Goal: Transaction & Acquisition: Download file/media

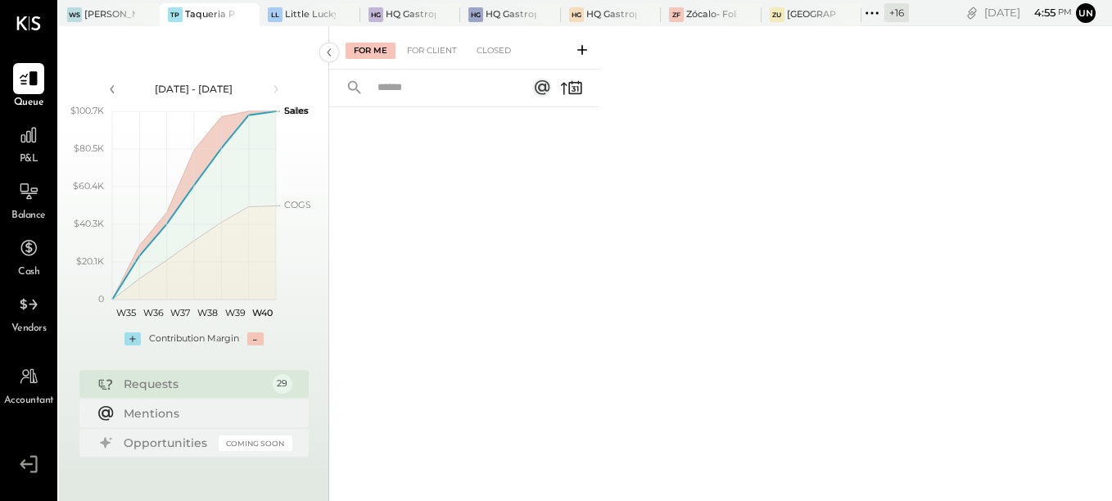
click at [875, 14] on icon at bounding box center [871, 12] width 21 height 21
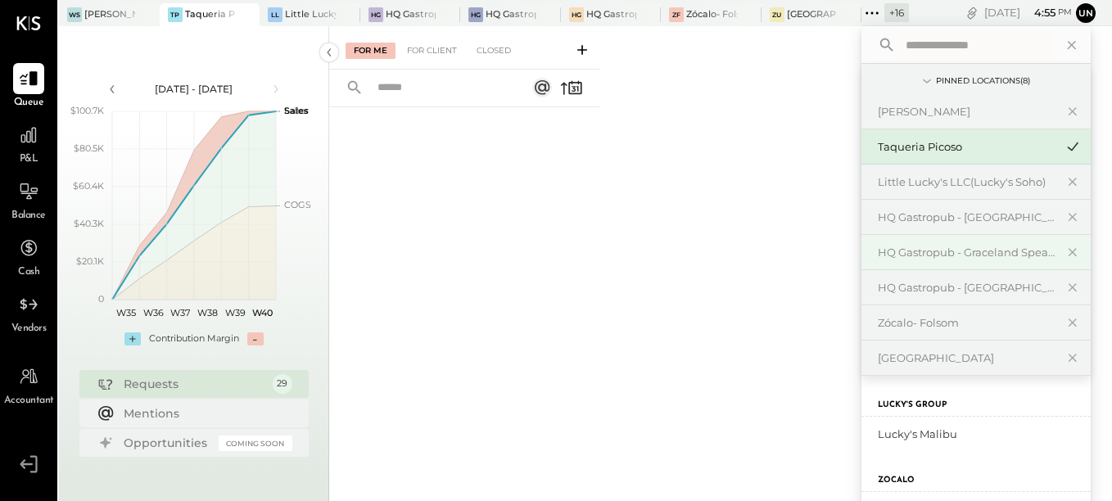
click at [956, 244] on div "HQ Gastropub - Graceland Speakeasy" at bounding box center [975, 252] width 229 height 35
click at [1004, 260] on div "HQ Gastropub - Graceland Speakeasy" at bounding box center [966, 253] width 177 height 16
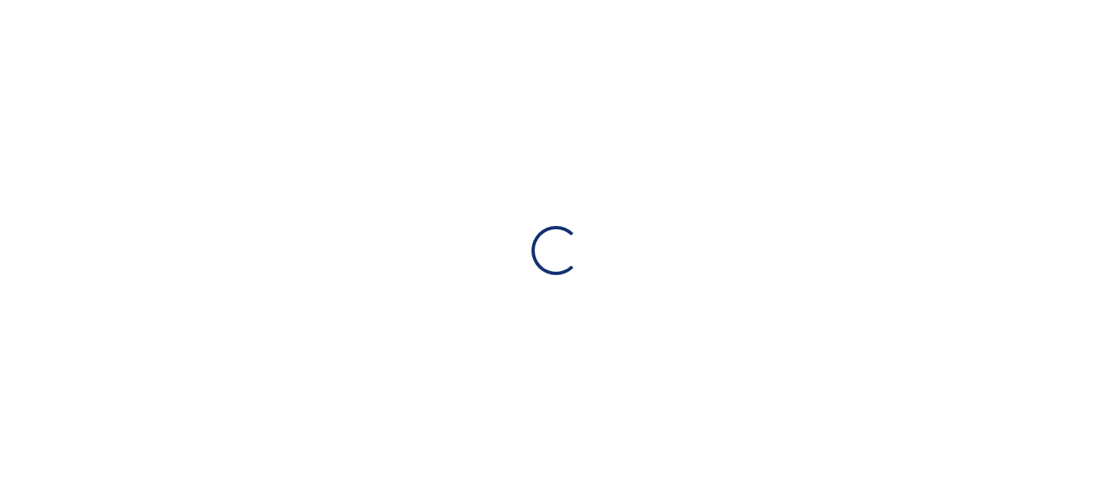
click at [1004, 260] on div "Loading…" at bounding box center [556, 250] width 1112 height 501
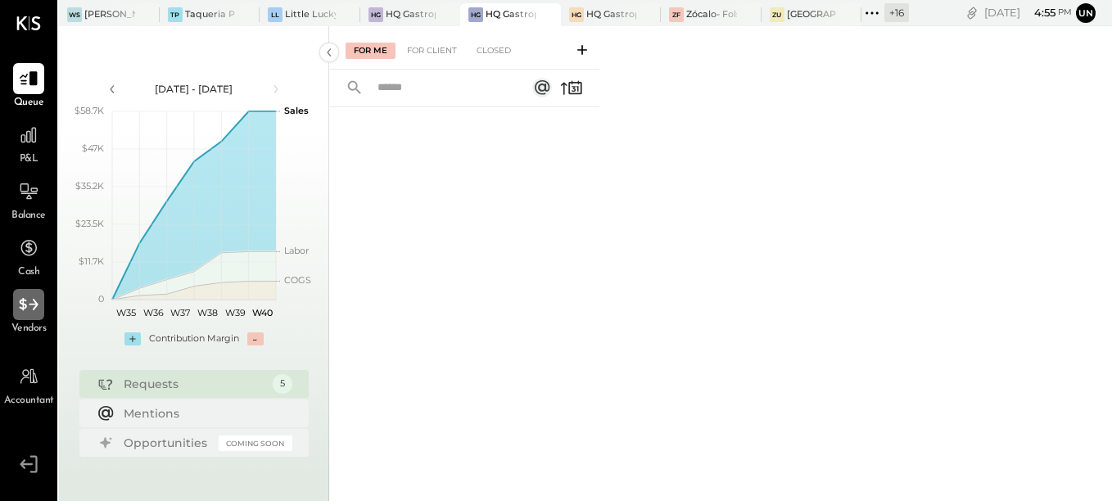
click at [32, 316] on div at bounding box center [28, 304] width 31 height 31
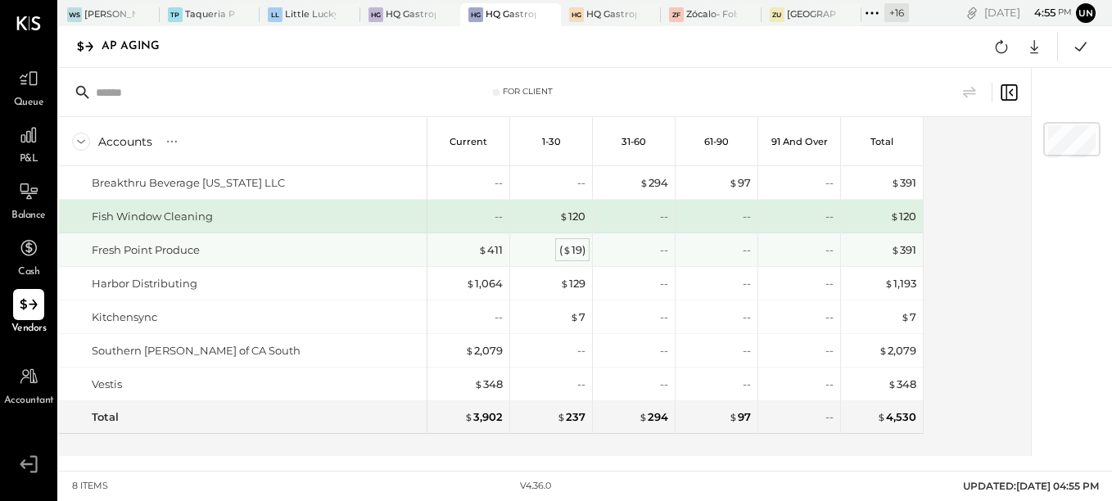
click at [569, 252] on span "$" at bounding box center [567, 249] width 9 height 13
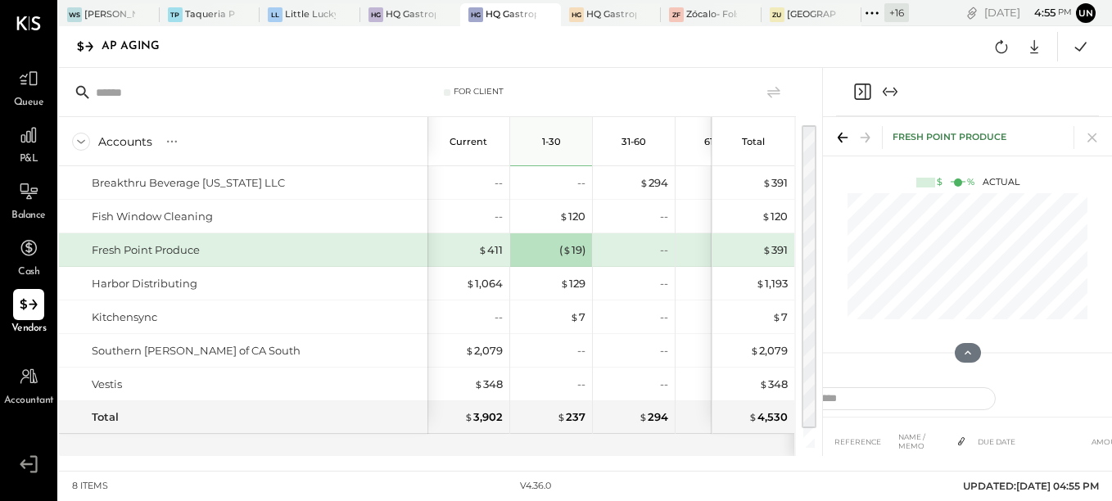
click at [837, 136] on icon at bounding box center [842, 137] width 23 height 23
click at [857, 88] on icon "Close panel" at bounding box center [862, 92] width 20 height 20
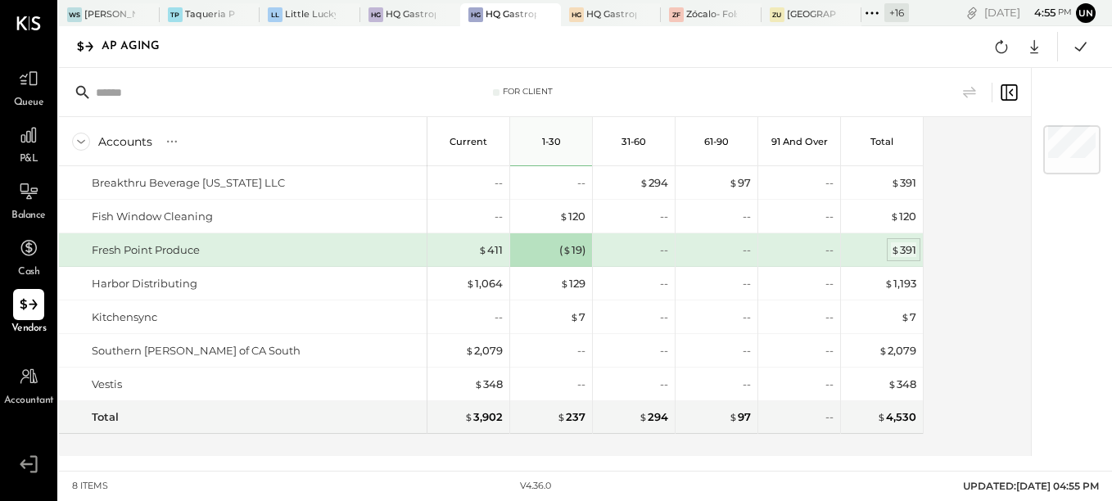
click at [907, 251] on div "$ 391" at bounding box center [903, 250] width 25 height 16
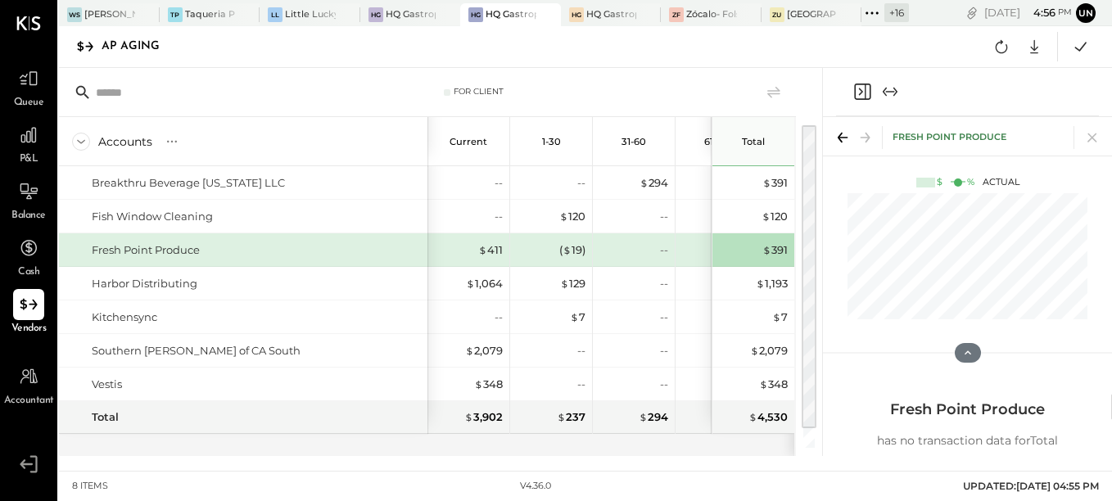
click at [848, 142] on icon at bounding box center [842, 137] width 23 height 23
click at [855, 91] on icon "Close panel" at bounding box center [862, 92] width 16 height 16
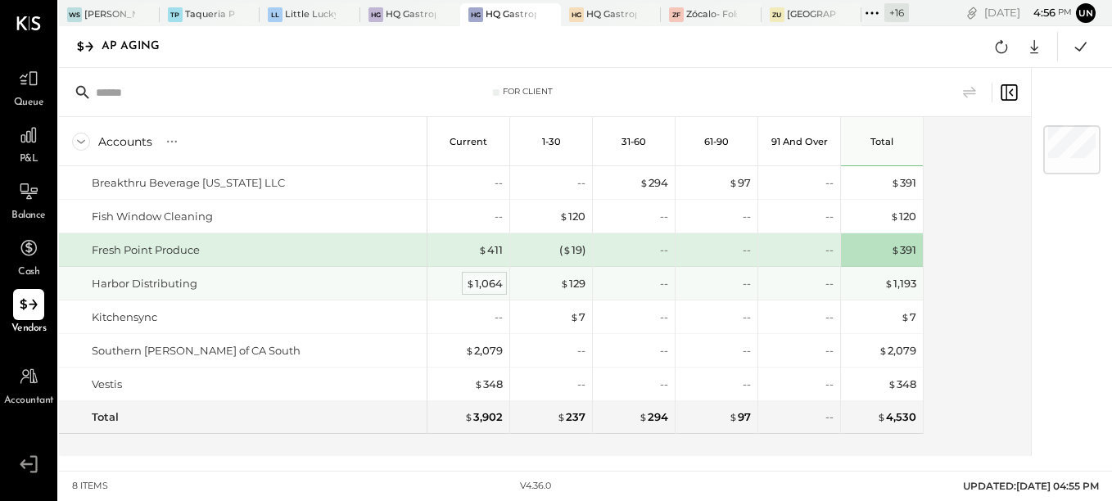
click at [480, 283] on div "$ 1,064" at bounding box center [484, 284] width 37 height 16
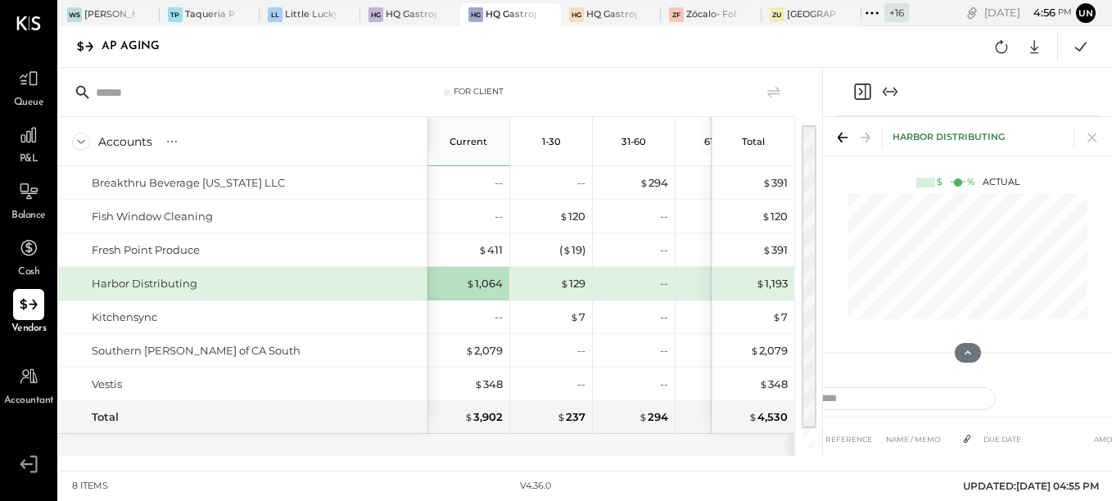
click at [843, 136] on icon at bounding box center [842, 137] width 23 height 23
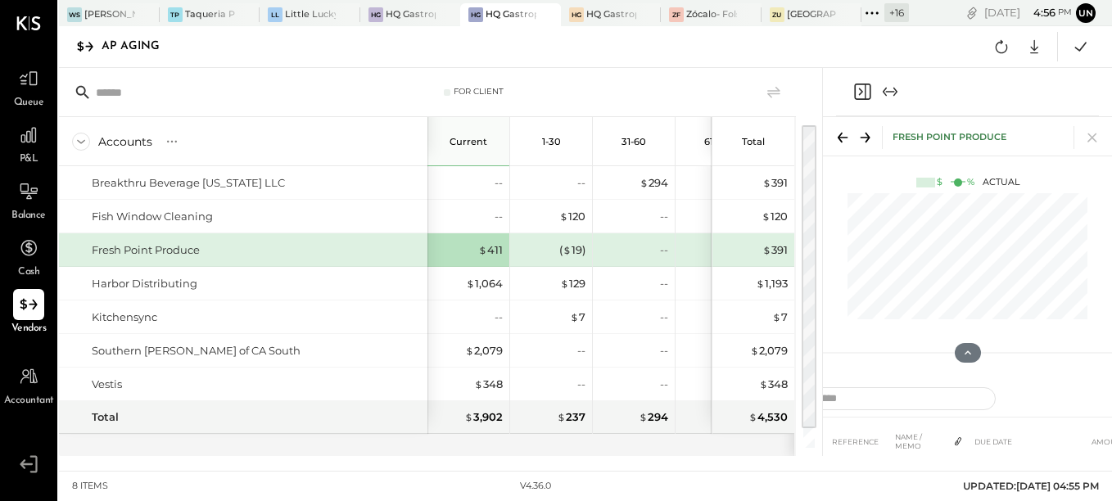
click at [866, 88] on icon "Close panel" at bounding box center [862, 92] width 20 height 20
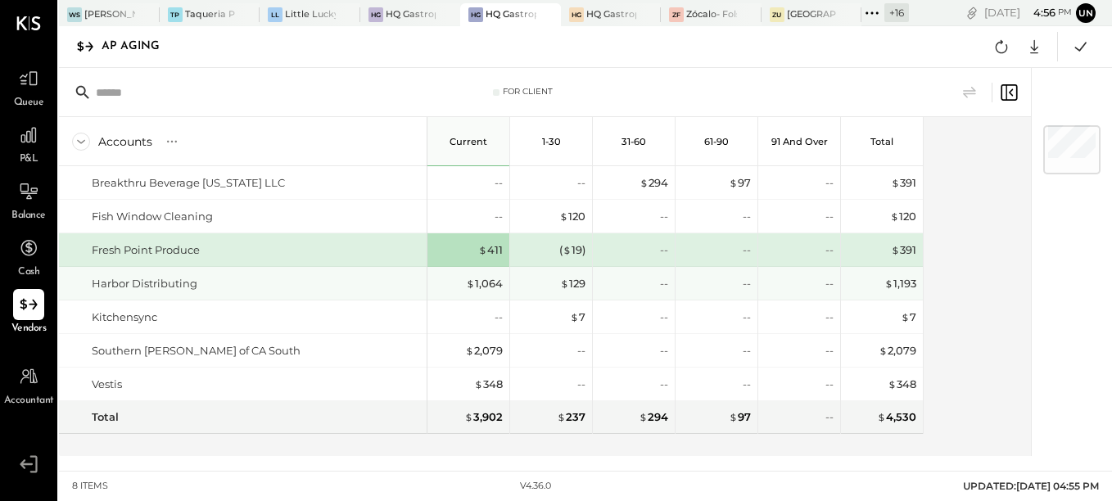
scroll to position [19, 0]
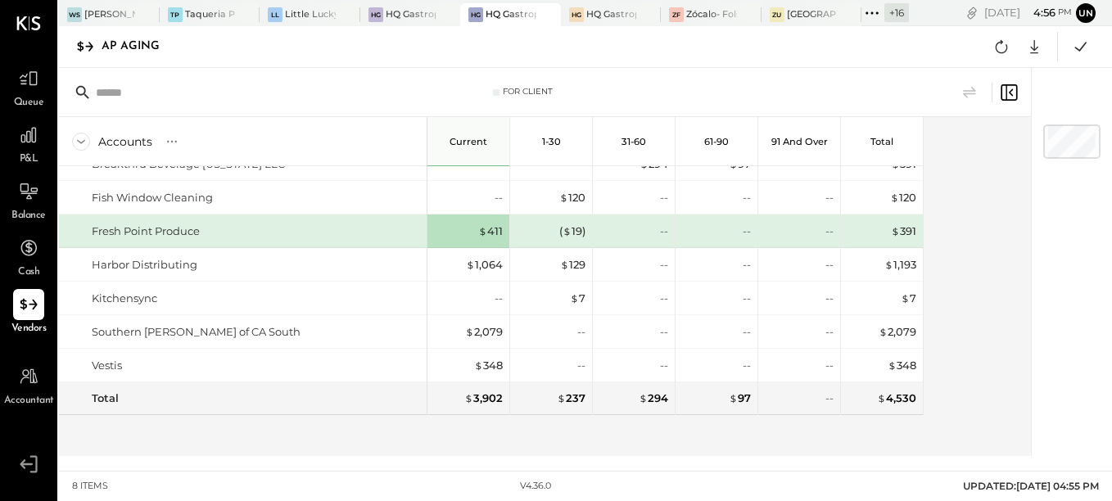
click at [947, 250] on div "Accounts S % GL Current 1-30 31-60 61-90 91 and Over Total Breakthru Beverage […" at bounding box center [546, 286] width 974 height 339
click at [999, 38] on icon at bounding box center [1001, 46] width 21 height 21
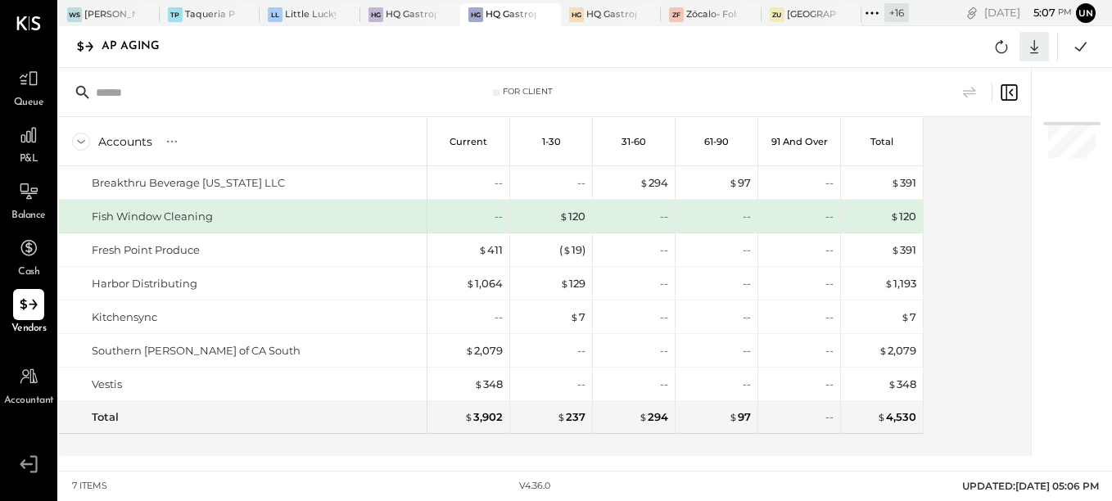
click at [1031, 44] on icon at bounding box center [1034, 46] width 21 height 21
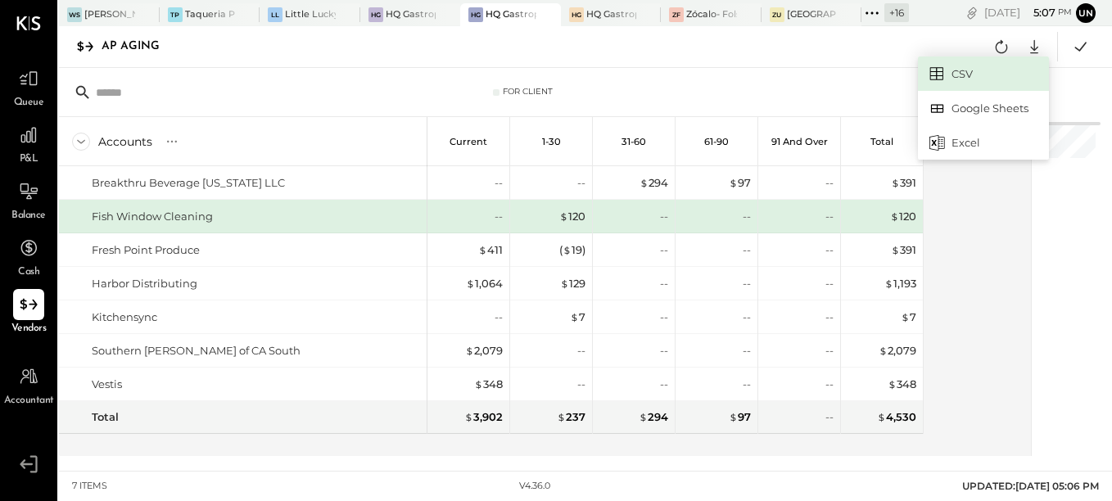
click at [965, 65] on link "CSV" at bounding box center [983, 74] width 131 height 34
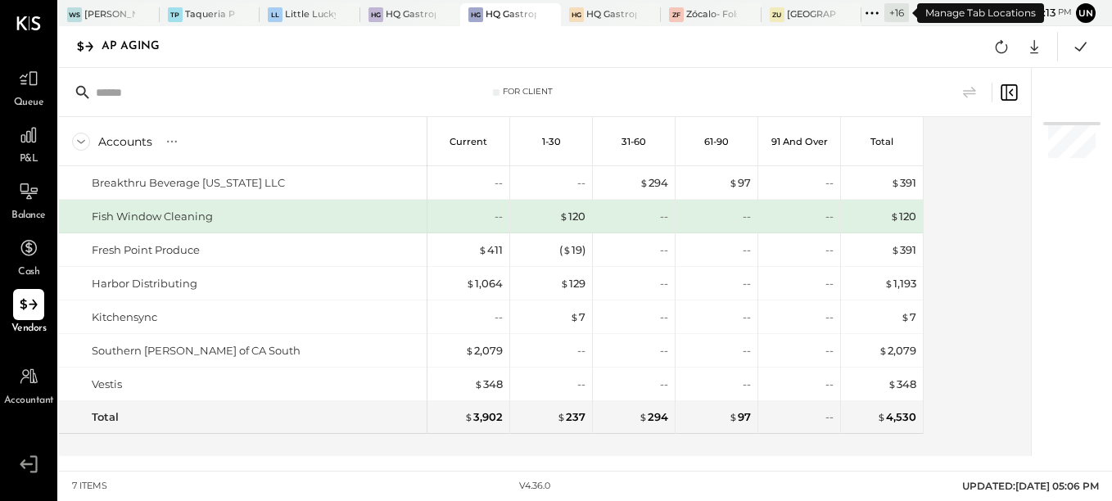
click at [864, 9] on icon at bounding box center [871, 12] width 21 height 21
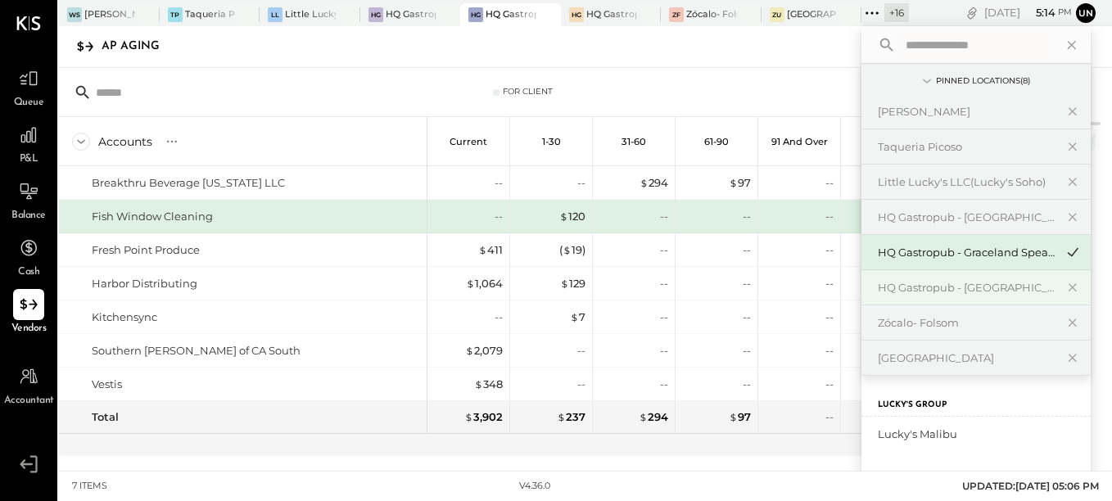
click at [947, 298] on div "HQ Gastropub - [GEOGRAPHIC_DATA]" at bounding box center [975, 287] width 229 height 35
click at [966, 279] on div "HQ Gastropub - [GEOGRAPHIC_DATA]" at bounding box center [975, 287] width 229 height 35
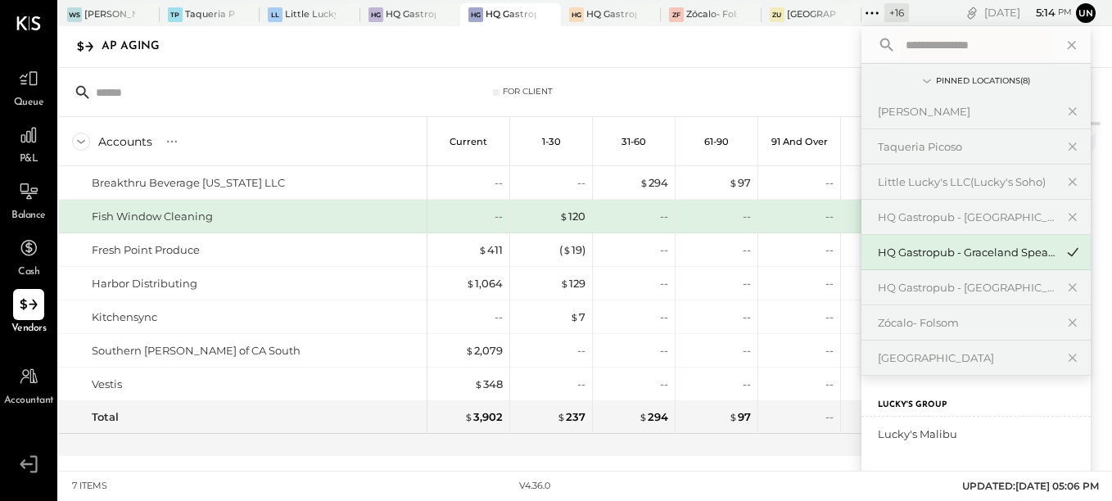
drag, startPoint x: 966, startPoint y: 279, endPoint x: 928, endPoint y: 257, distance: 44.4
click at [928, 257] on div "HQ Gastropub - Graceland Speakeasy" at bounding box center [966, 253] width 177 height 16
click at [1015, 283] on div "HQ Gastropub - [GEOGRAPHIC_DATA]" at bounding box center [966, 288] width 177 height 16
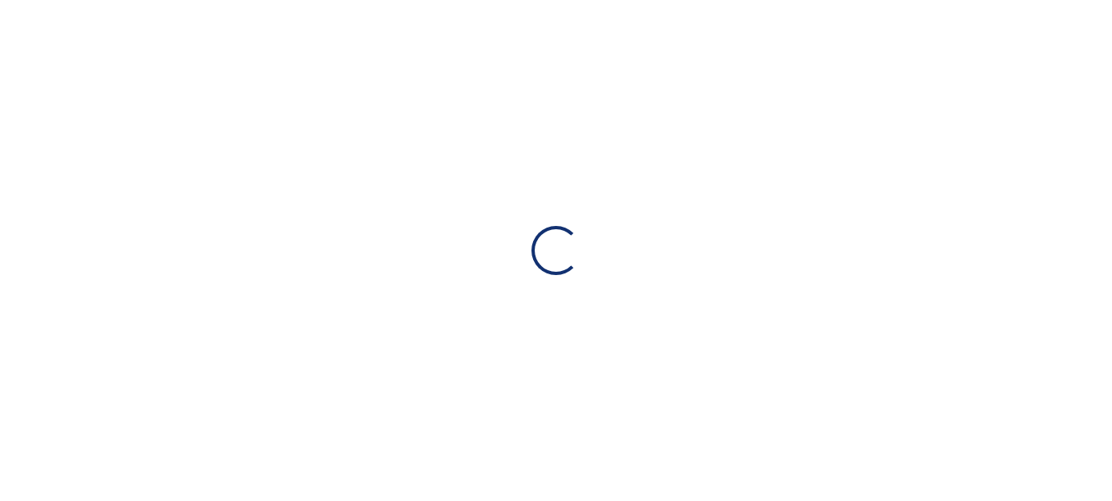
click at [1015, 283] on div "Loading…" at bounding box center [556, 250] width 1112 height 501
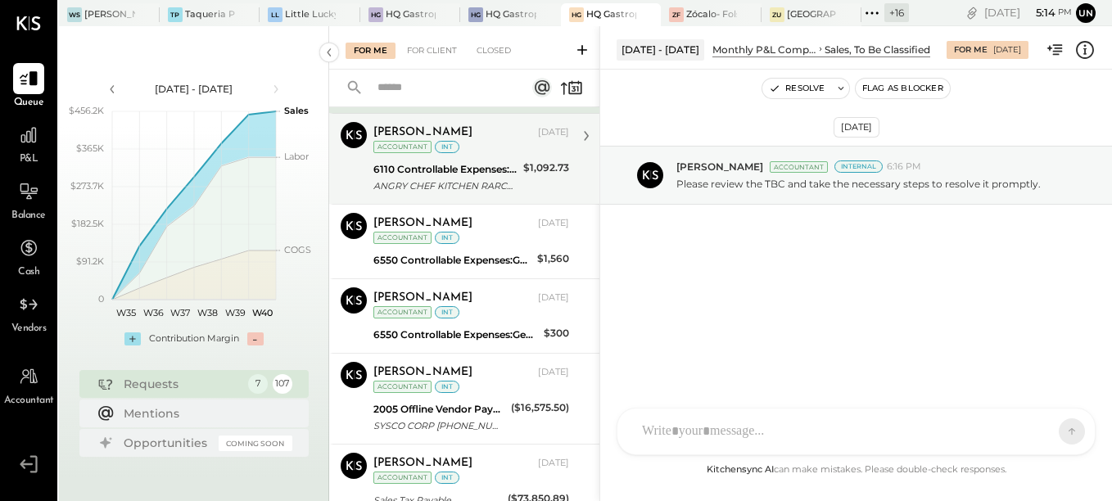
scroll to position [116, 0]
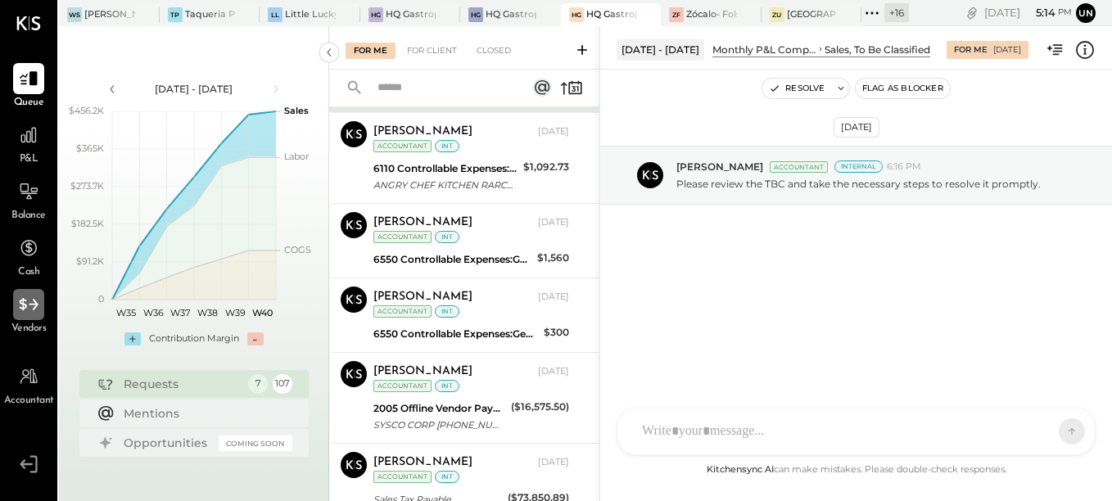
click at [35, 306] on icon at bounding box center [28, 304] width 19 height 12
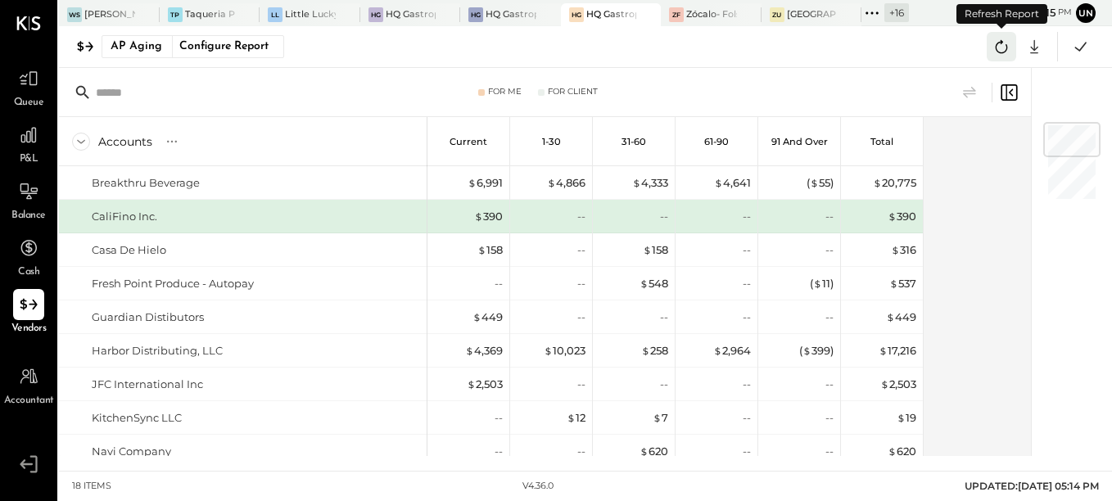
click at [1001, 52] on icon at bounding box center [1001, 46] width 21 height 21
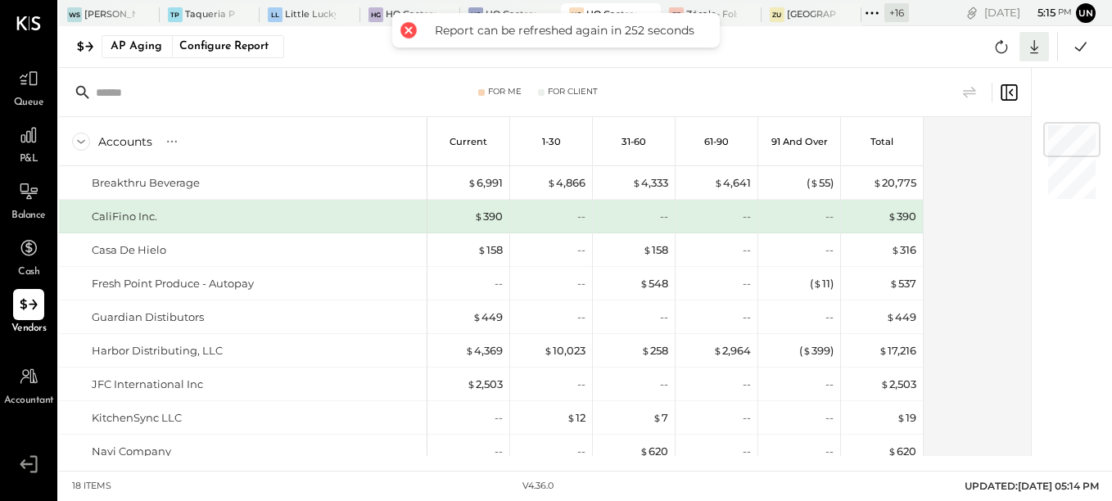
click at [1030, 43] on icon at bounding box center [1034, 46] width 21 height 21
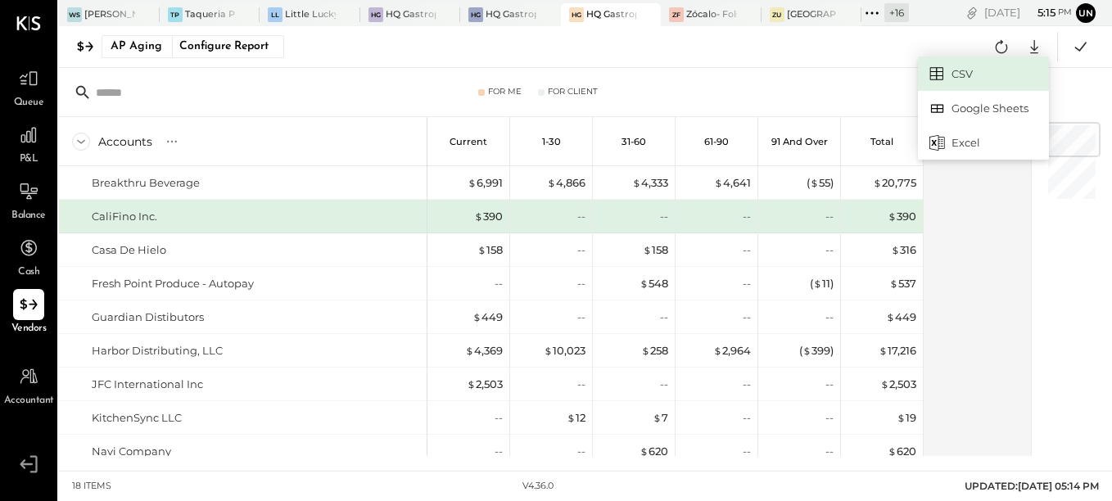
click at [974, 73] on link "CSV" at bounding box center [983, 74] width 131 height 34
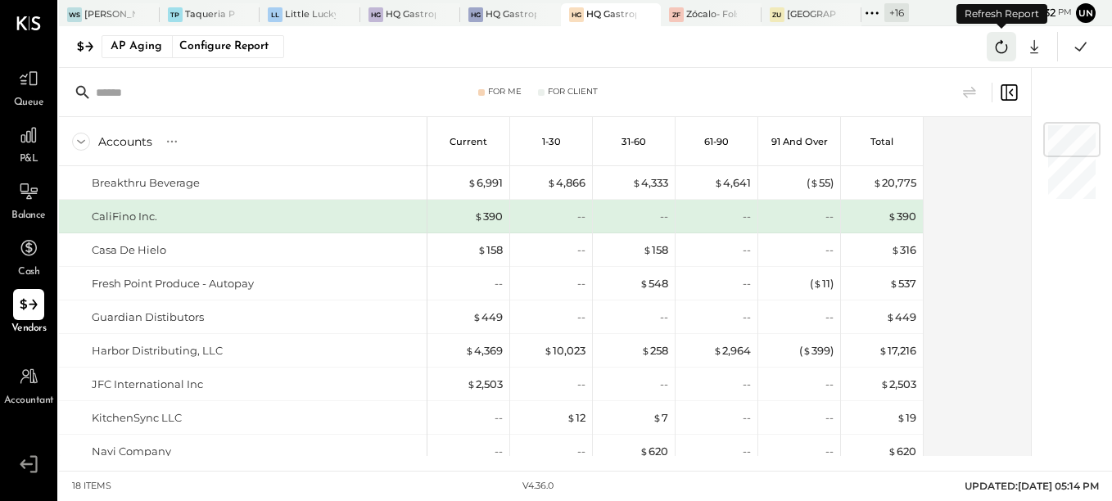
click at [991, 54] on icon at bounding box center [1001, 46] width 21 height 21
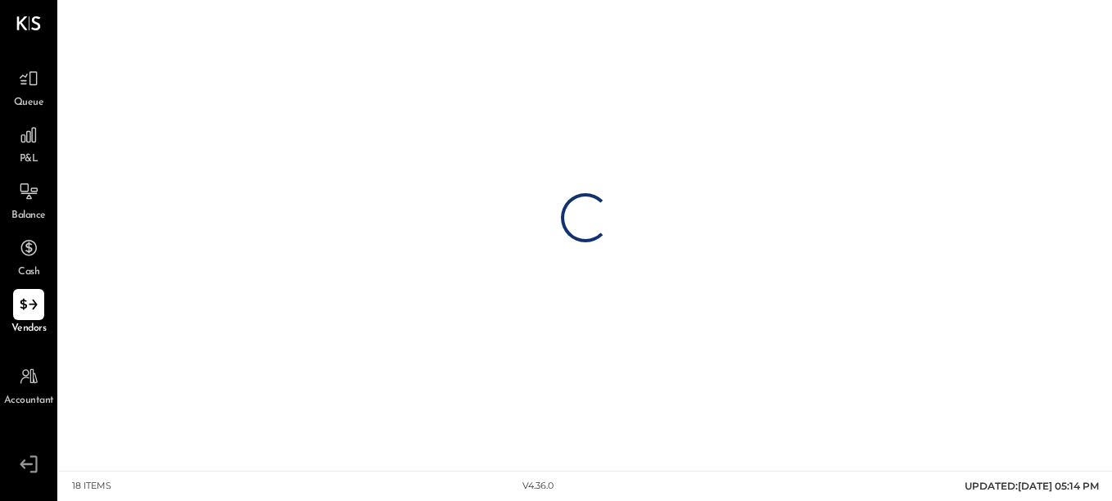
click at [991, 54] on div "Loading…" at bounding box center [585, 218] width 1053 height 436
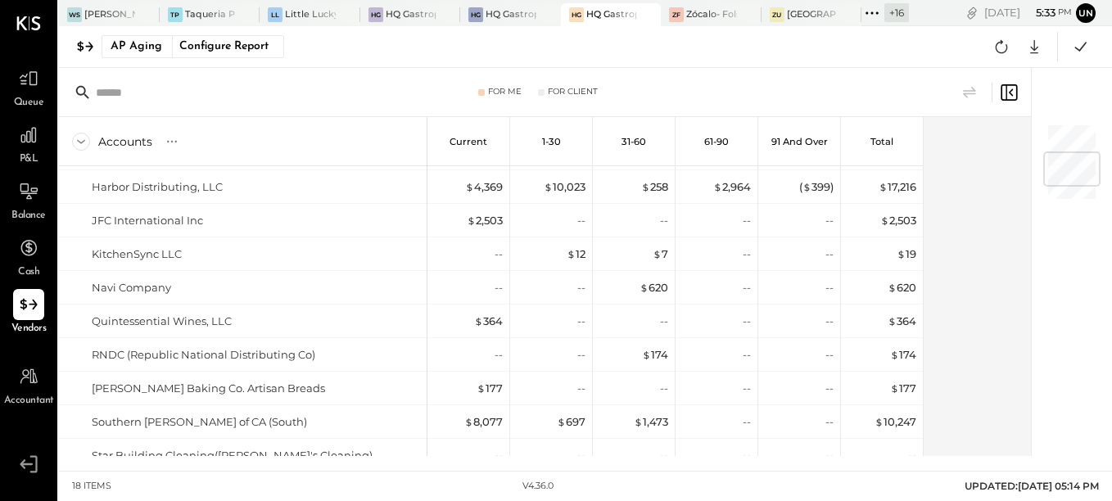
scroll to position [246, 0]
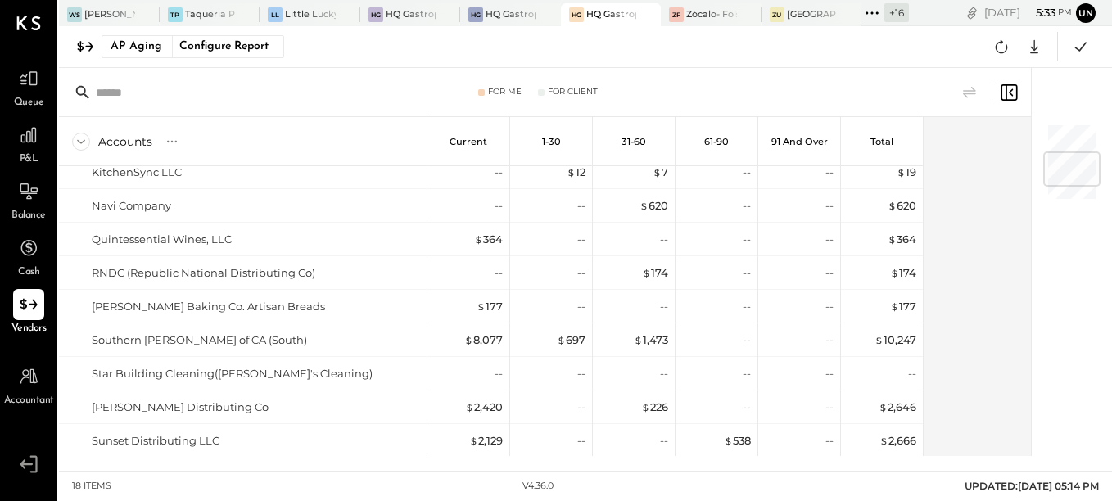
click at [984, 52] on div "AP Aging Configure Report Google Sheets Excel" at bounding box center [585, 47] width 1053 height 42
click at [1002, 44] on icon at bounding box center [1001, 46] width 21 height 21
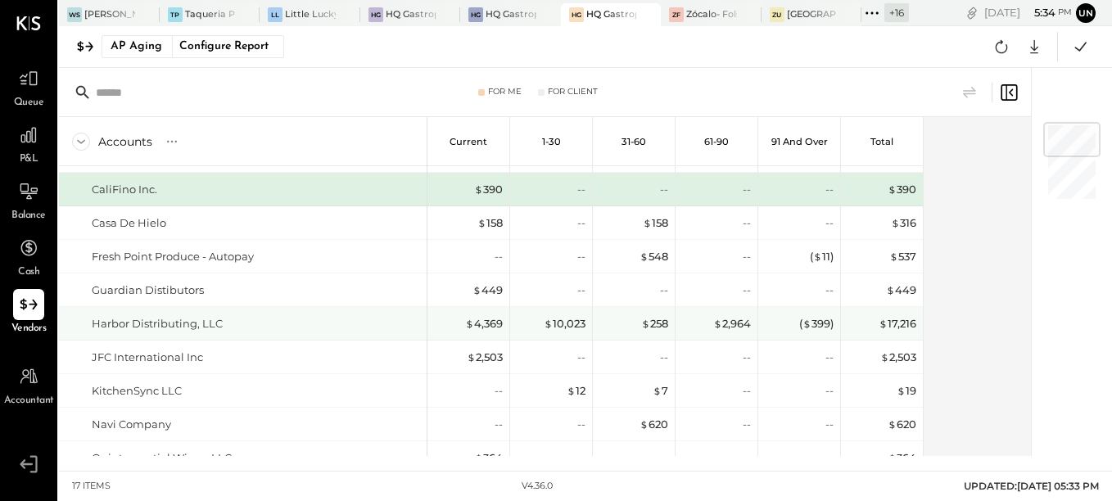
scroll to position [0, 0]
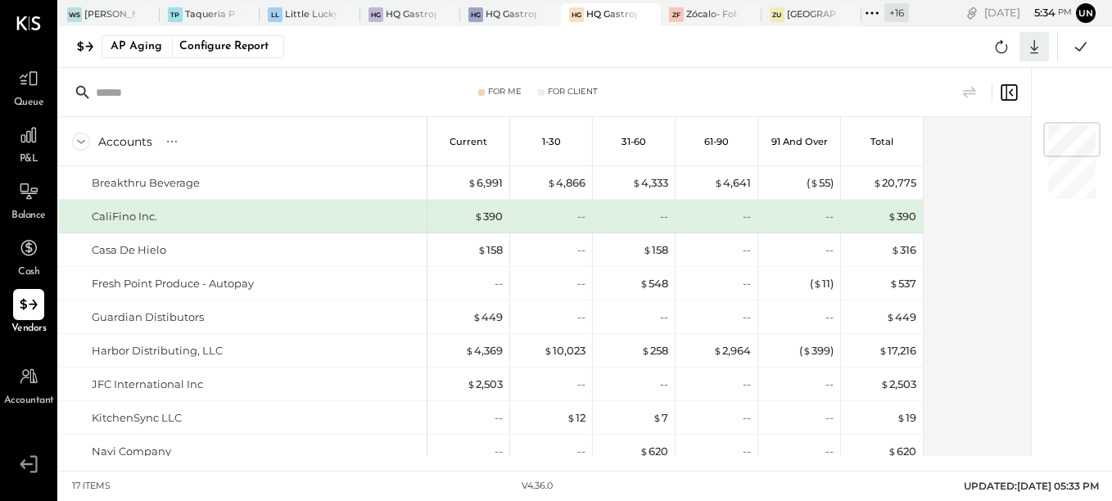
click at [1036, 39] on icon at bounding box center [1034, 46] width 21 height 21
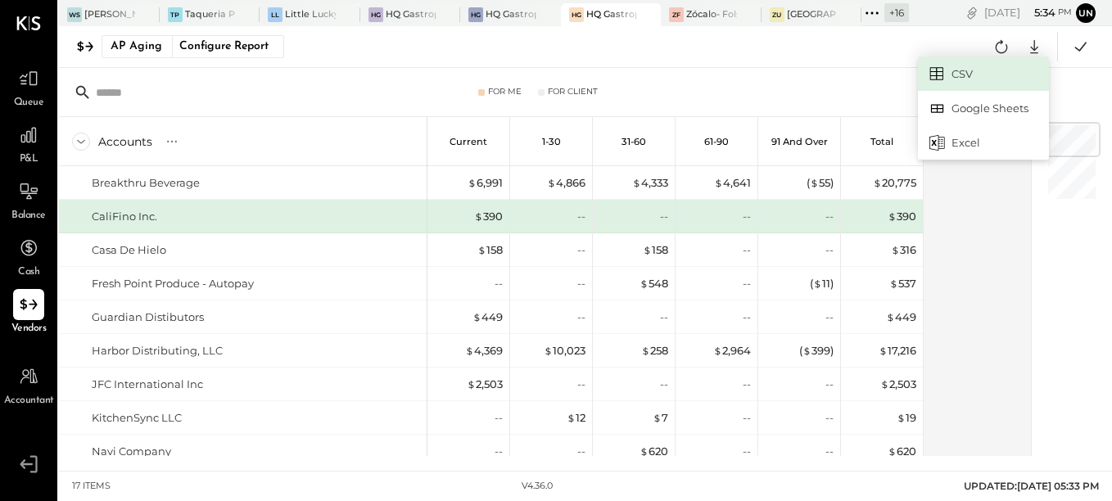
click at [1018, 82] on link "CSV" at bounding box center [983, 74] width 131 height 34
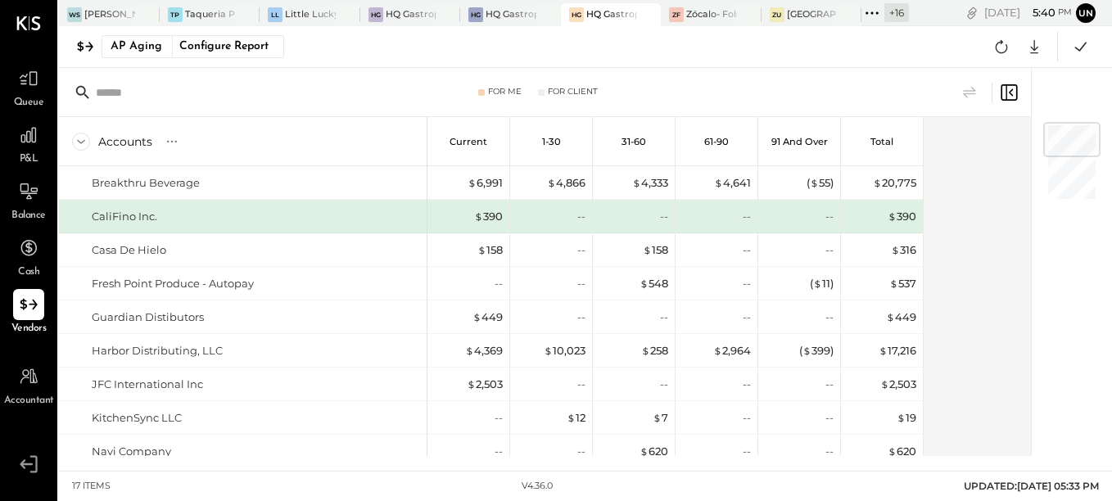
click at [869, 4] on icon at bounding box center [871, 12] width 21 height 21
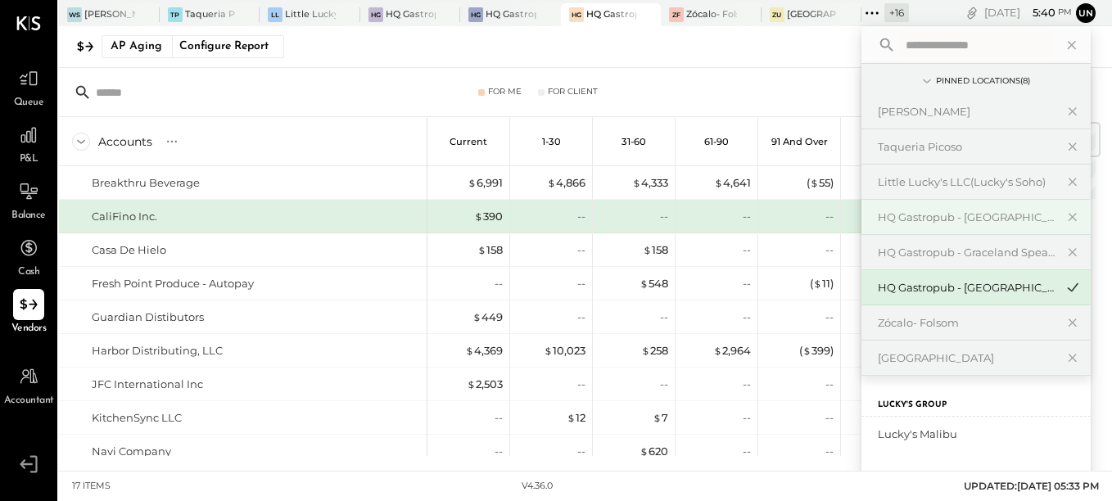
click at [951, 228] on div "HQ Gastropub - [GEOGRAPHIC_DATA]" at bounding box center [975, 217] width 229 height 35
click at [947, 222] on div "HQ Gastropub - [GEOGRAPHIC_DATA]" at bounding box center [966, 218] width 177 height 16
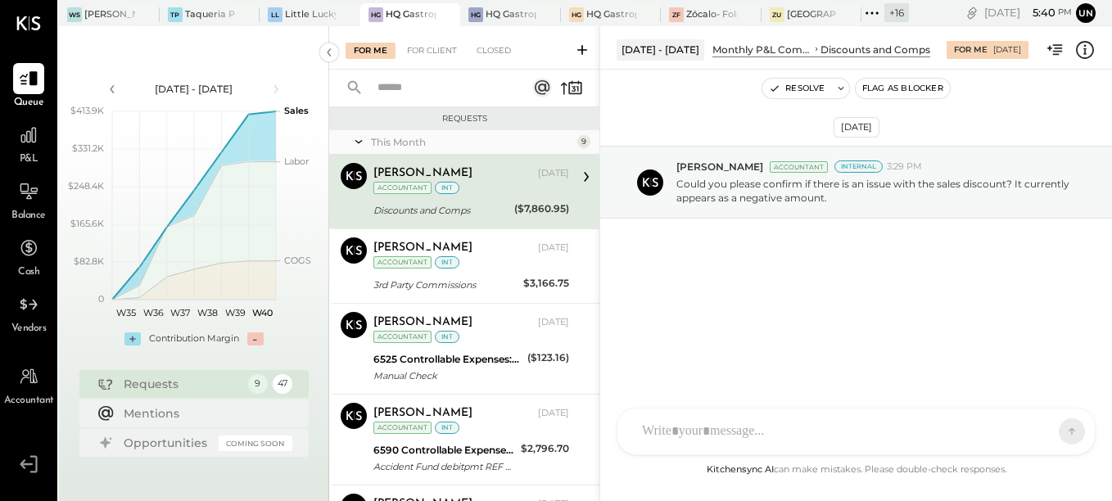
click at [25, 328] on span "Vendors" at bounding box center [28, 329] width 35 height 15
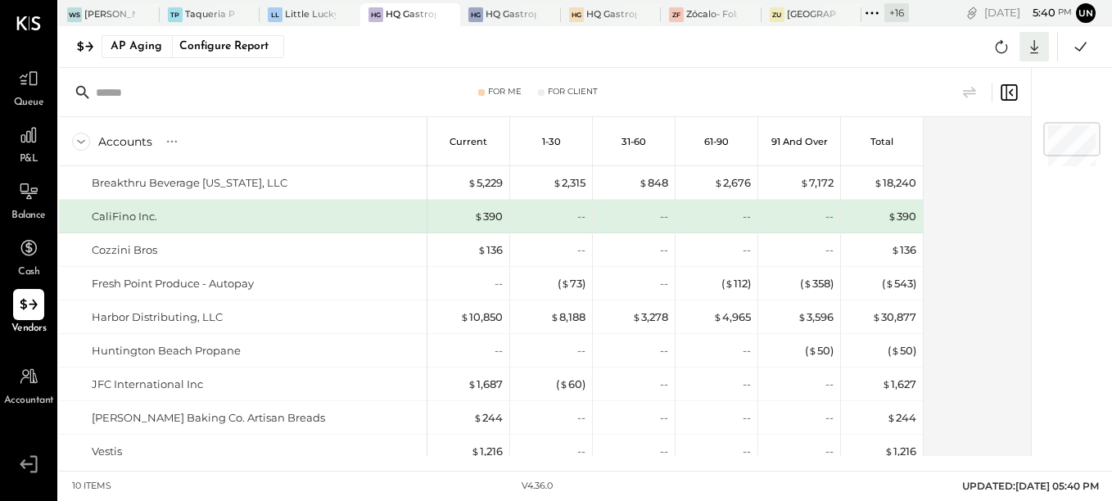
click at [1029, 38] on icon at bounding box center [1034, 46] width 21 height 21
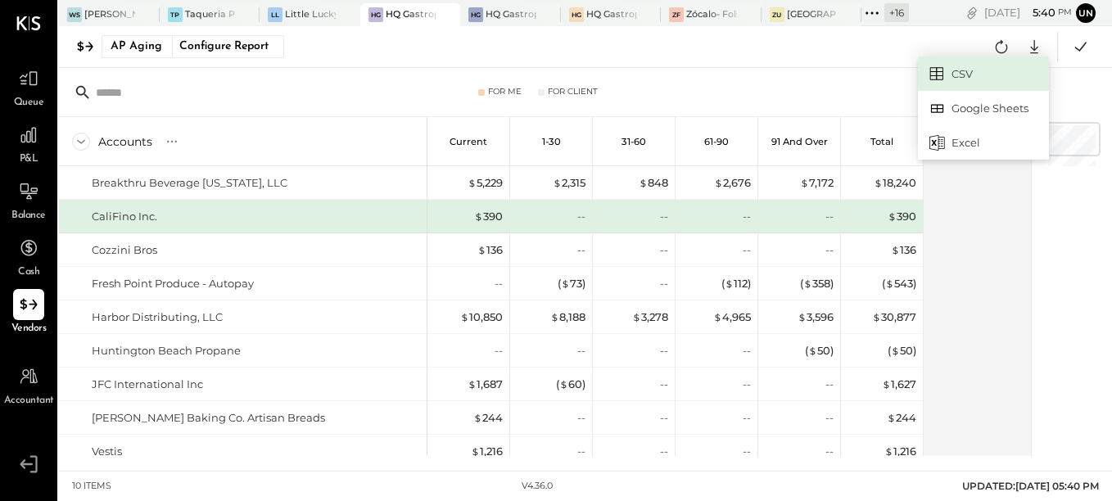
click at [1012, 66] on link "CSV" at bounding box center [983, 74] width 131 height 34
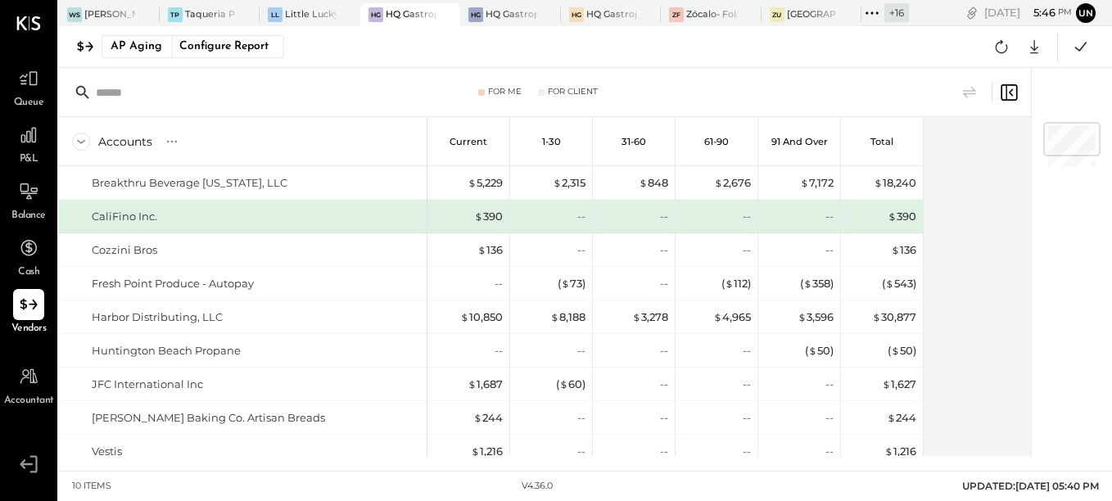
click at [875, 18] on icon at bounding box center [871, 12] width 21 height 21
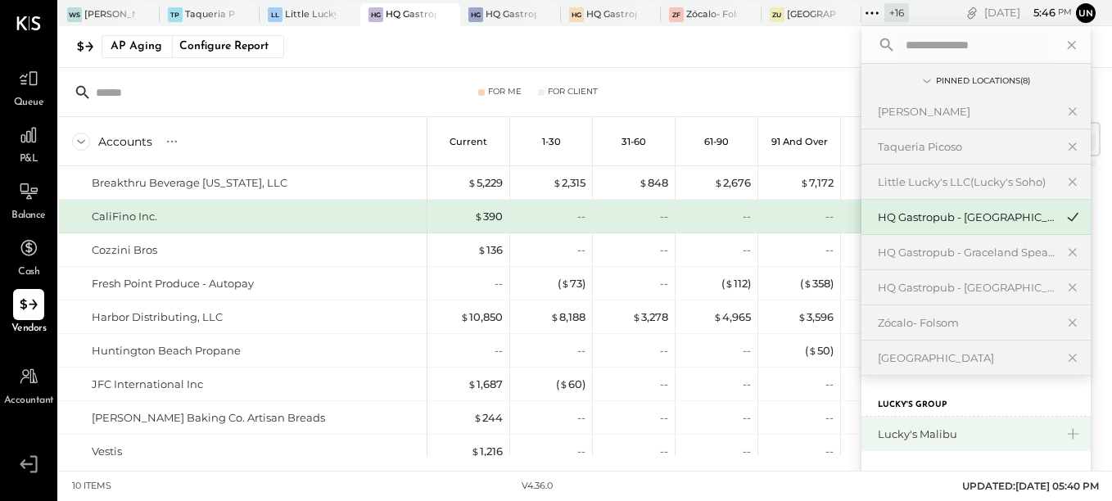
click at [903, 440] on div "Lucky's Malibu" at bounding box center [966, 435] width 177 height 16
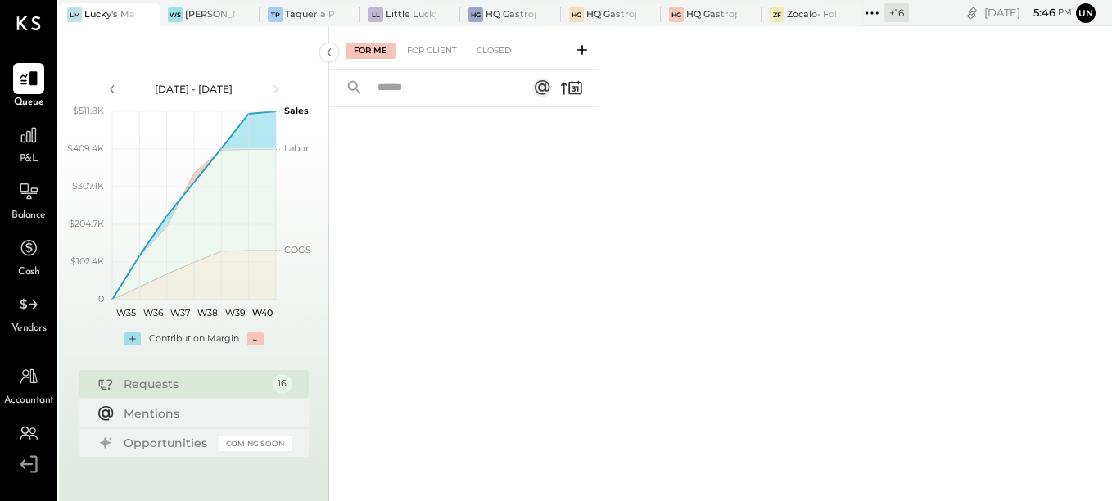
click at [23, 328] on span "Vendors" at bounding box center [28, 329] width 35 height 15
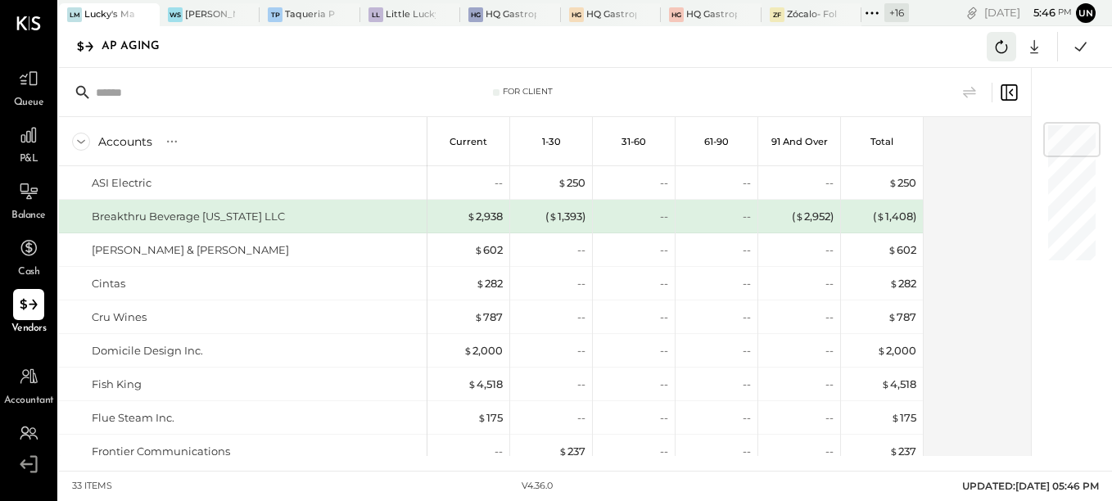
click at [1006, 48] on icon at bounding box center [1002, 46] width 12 height 13
click at [1032, 42] on icon at bounding box center [1034, 46] width 21 height 21
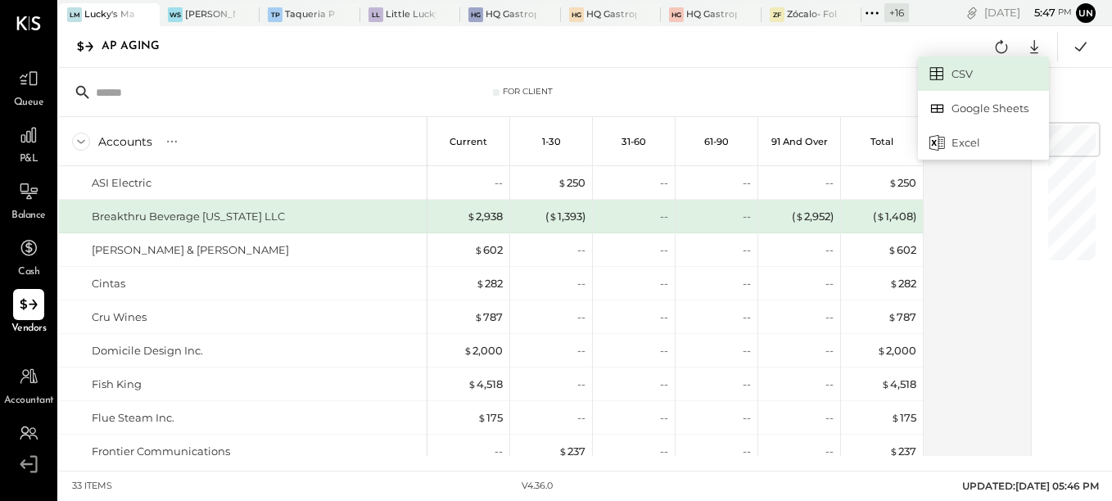
click at [964, 64] on link "CSV" at bounding box center [983, 74] width 131 height 34
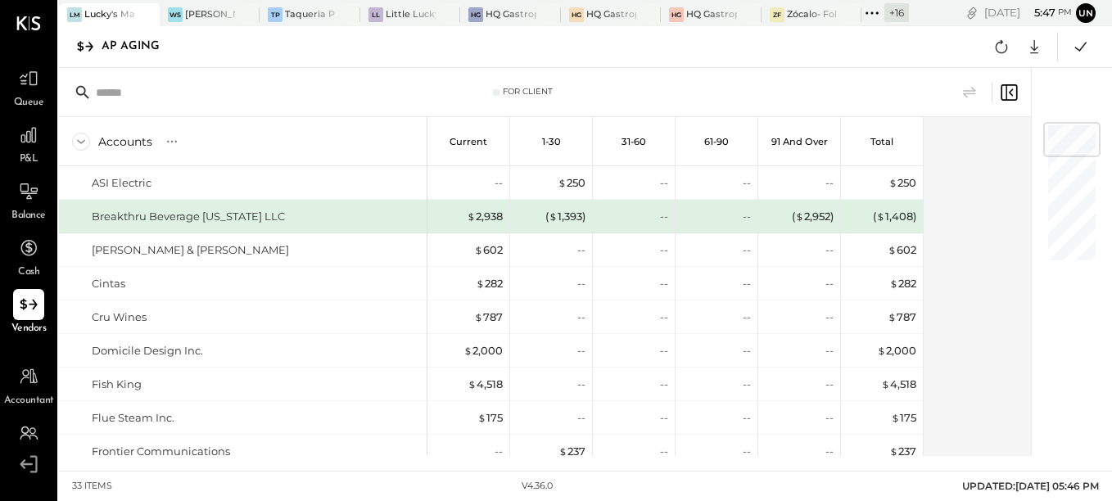
click at [964, 64] on div "AP Aging CSV Google Sheets Excel" at bounding box center [585, 47] width 1053 height 42
click at [610, 461] on div "LM Lucky's Malibu WS Wasabi Sushi TP Taqueria Picoso LL Little Lucky's LLC(Luck…" at bounding box center [585, 235] width 1053 height 471
click at [1000, 48] on icon at bounding box center [1001, 46] width 21 height 21
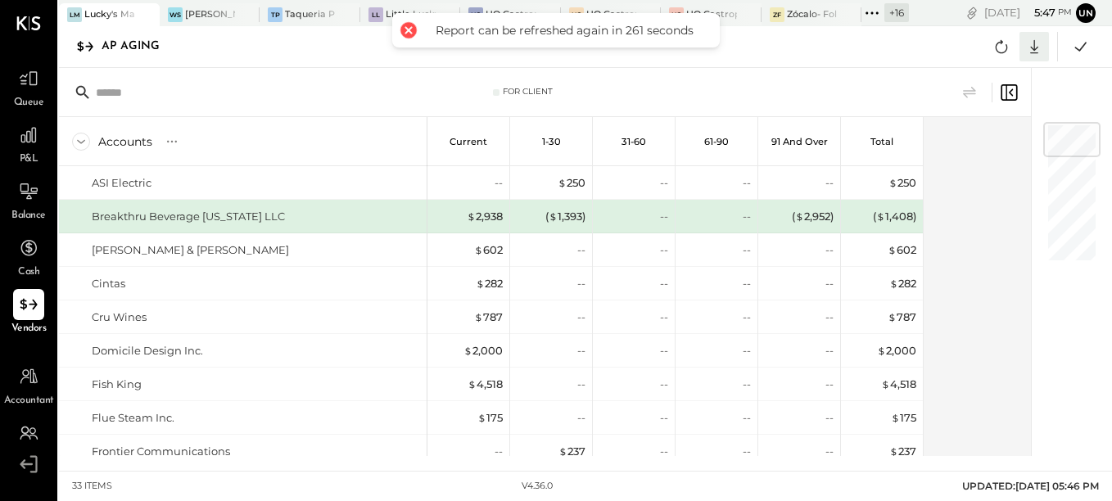
click at [1028, 47] on icon at bounding box center [1034, 46] width 21 height 21
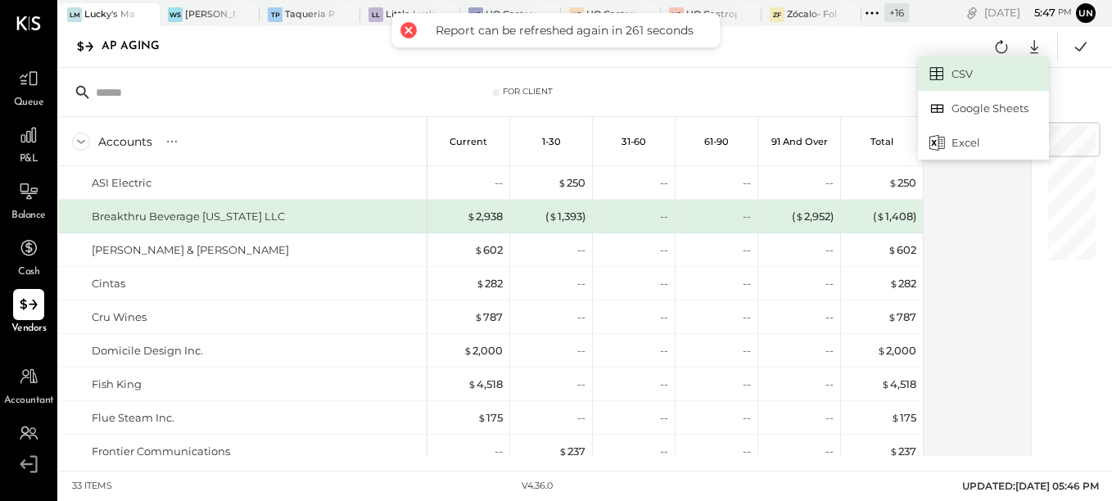
click at [960, 74] on link "CSV" at bounding box center [983, 74] width 131 height 34
